Goal: Task Accomplishment & Management: Manage account settings

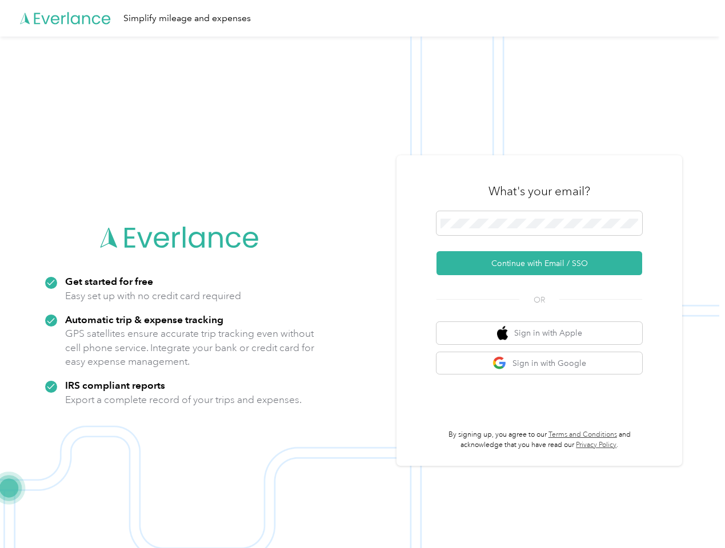
click at [362, 274] on img at bounding box center [359, 311] width 719 height 548
click at [362, 18] on div "Simplify mileage and expenses" at bounding box center [359, 18] width 719 height 37
click at [544, 263] on button "Continue with Email / SSO" at bounding box center [539, 263] width 206 height 24
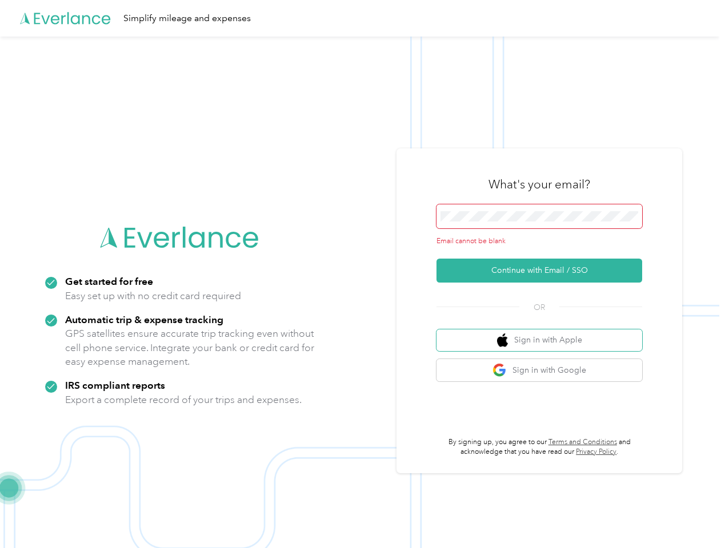
click at [544, 333] on button "Sign in with Apple" at bounding box center [539, 340] width 206 height 22
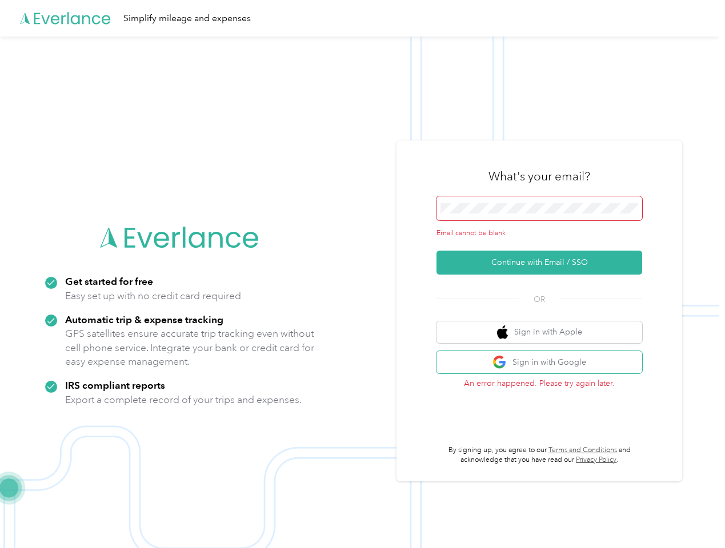
click at [544, 363] on button "Sign in with Google" at bounding box center [539, 362] width 206 height 22
